Goal: Find specific page/section: Find specific page/section

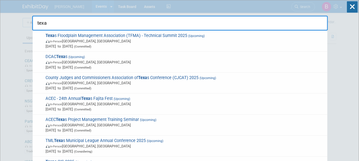
type input "[US_STATE]"
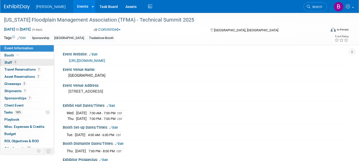
click at [17, 61] on link "7 Staff 7" at bounding box center [27, 62] width 54 height 7
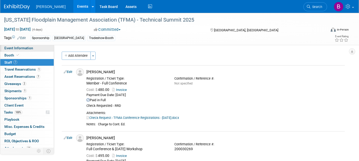
click at [25, 47] on span "Event Information" at bounding box center [18, 48] width 29 height 4
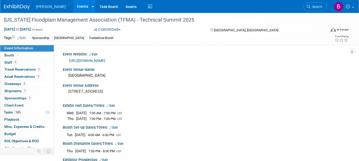
click at [81, 63] on div "https://www.tfma.org/" at bounding box center [207, 61] width 276 height 6
click at [80, 61] on link "https://www.tfma.org/" at bounding box center [87, 61] width 36 height 4
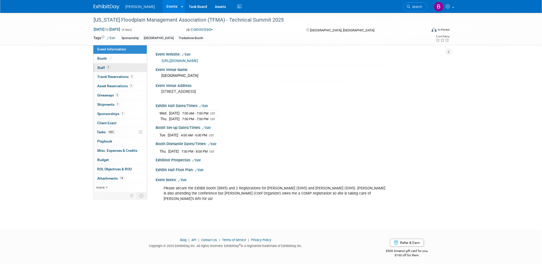
click at [114, 67] on link "7 Staff 7" at bounding box center [120, 67] width 54 height 9
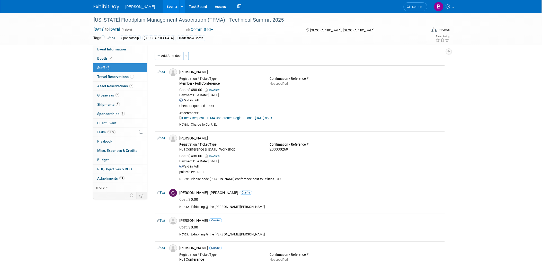
click at [93, 63] on link "7 Staff 7" at bounding box center [120, 67] width 54 height 9
